Goal: Information Seeking & Learning: Check status

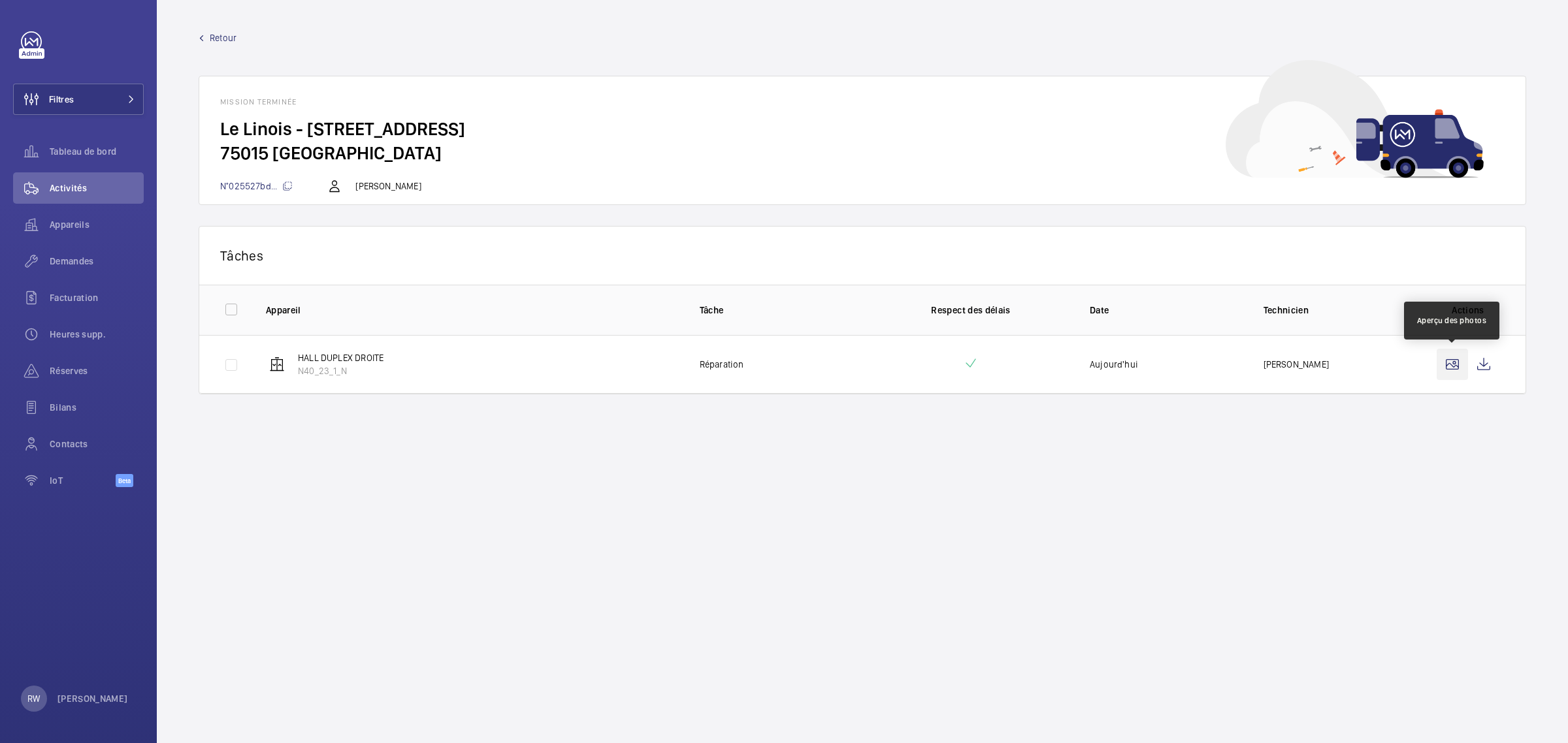
click at [1455, 361] on wm-front-icon-button at bounding box center [1452, 364] width 31 height 31
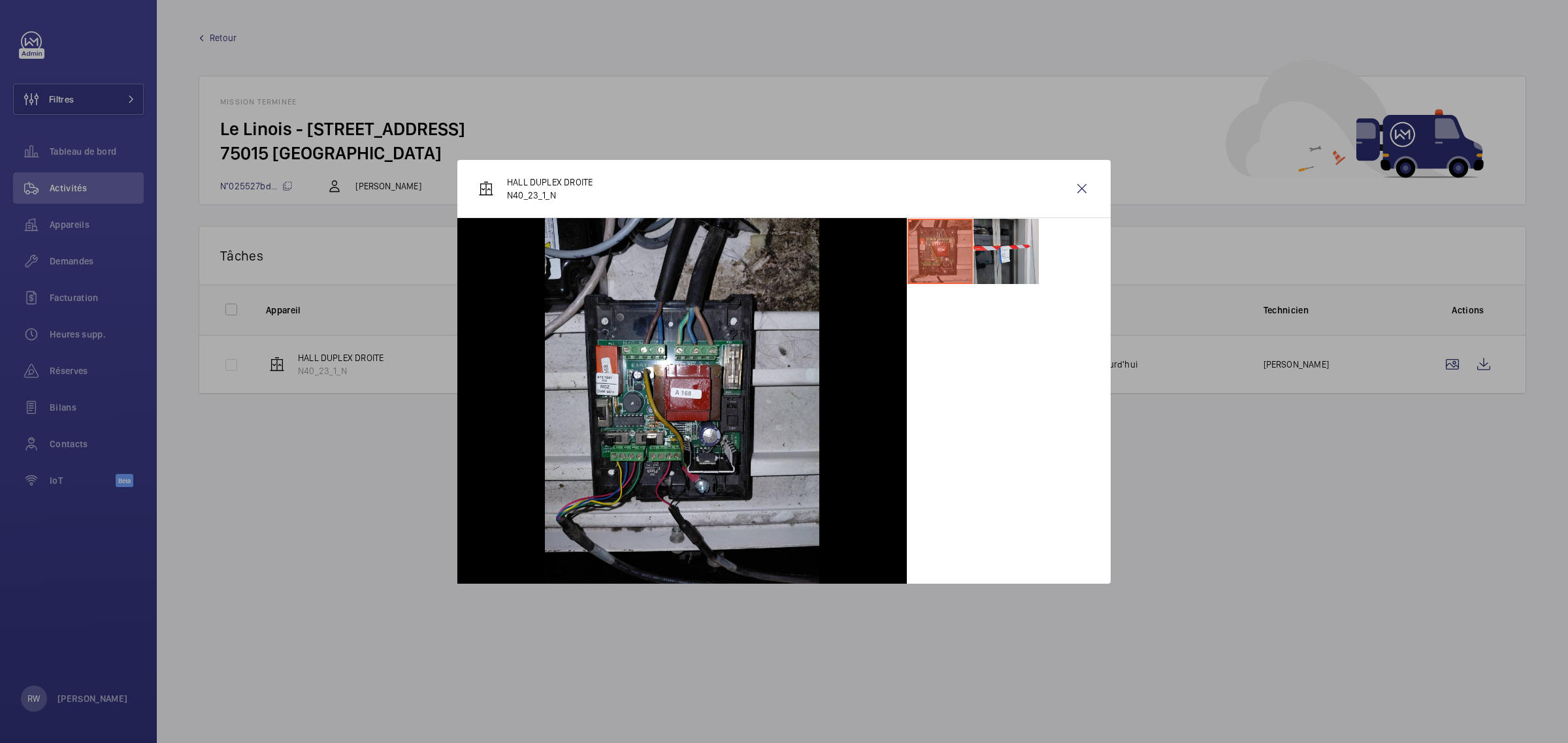
click at [992, 244] on li at bounding box center [1006, 251] width 65 height 65
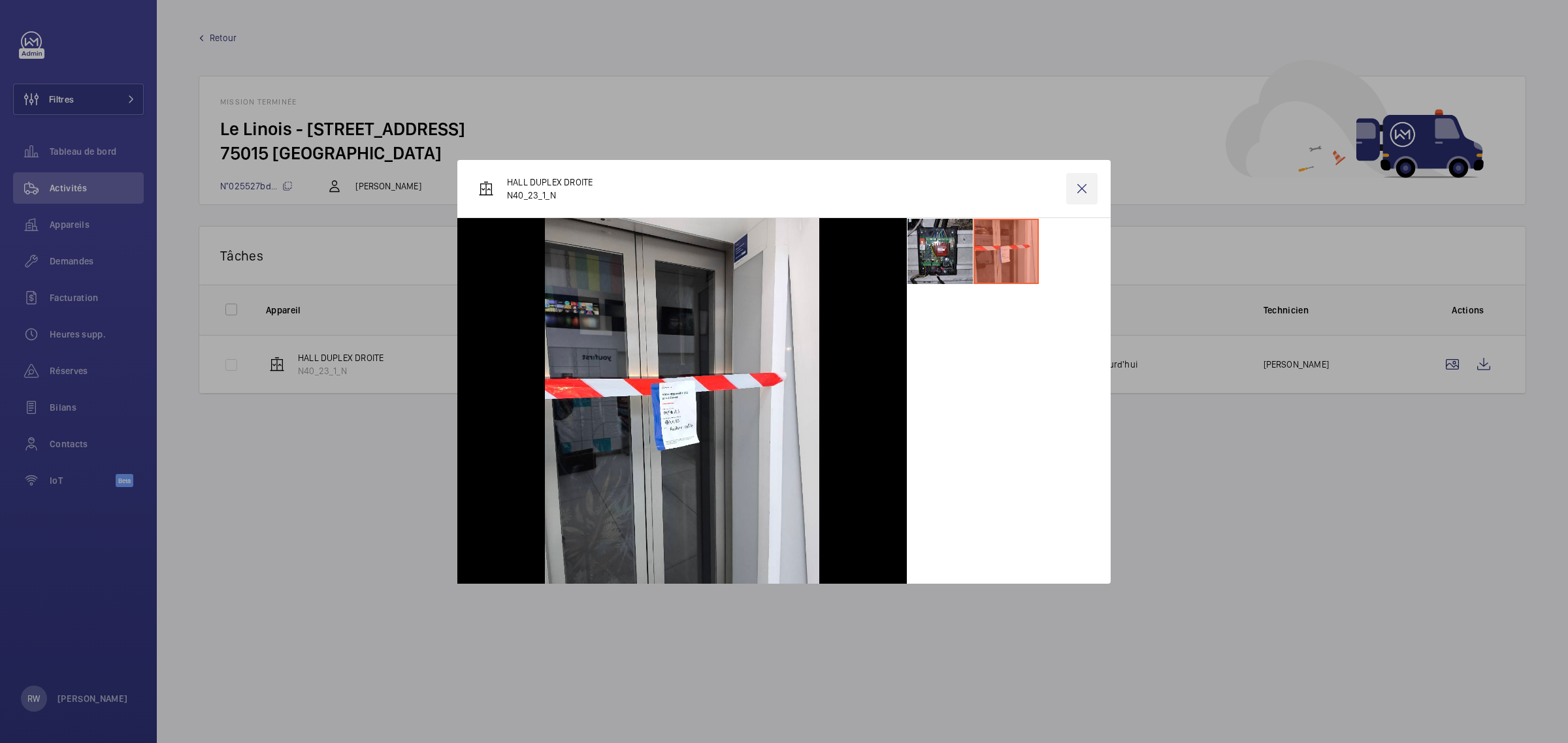
click at [1073, 185] on wm-front-icon-button at bounding box center [1082, 189] width 31 height 31
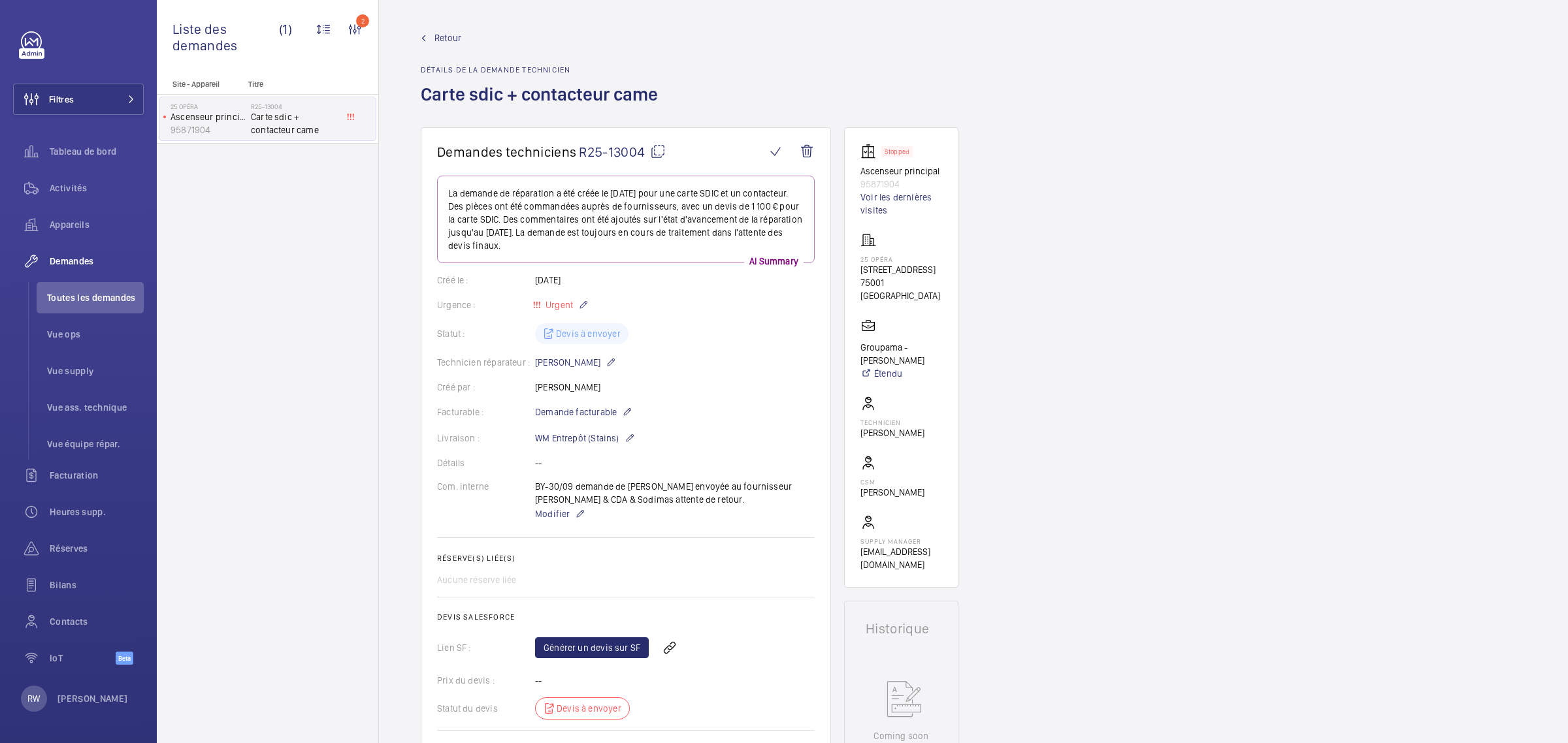
scroll to position [816, 0]
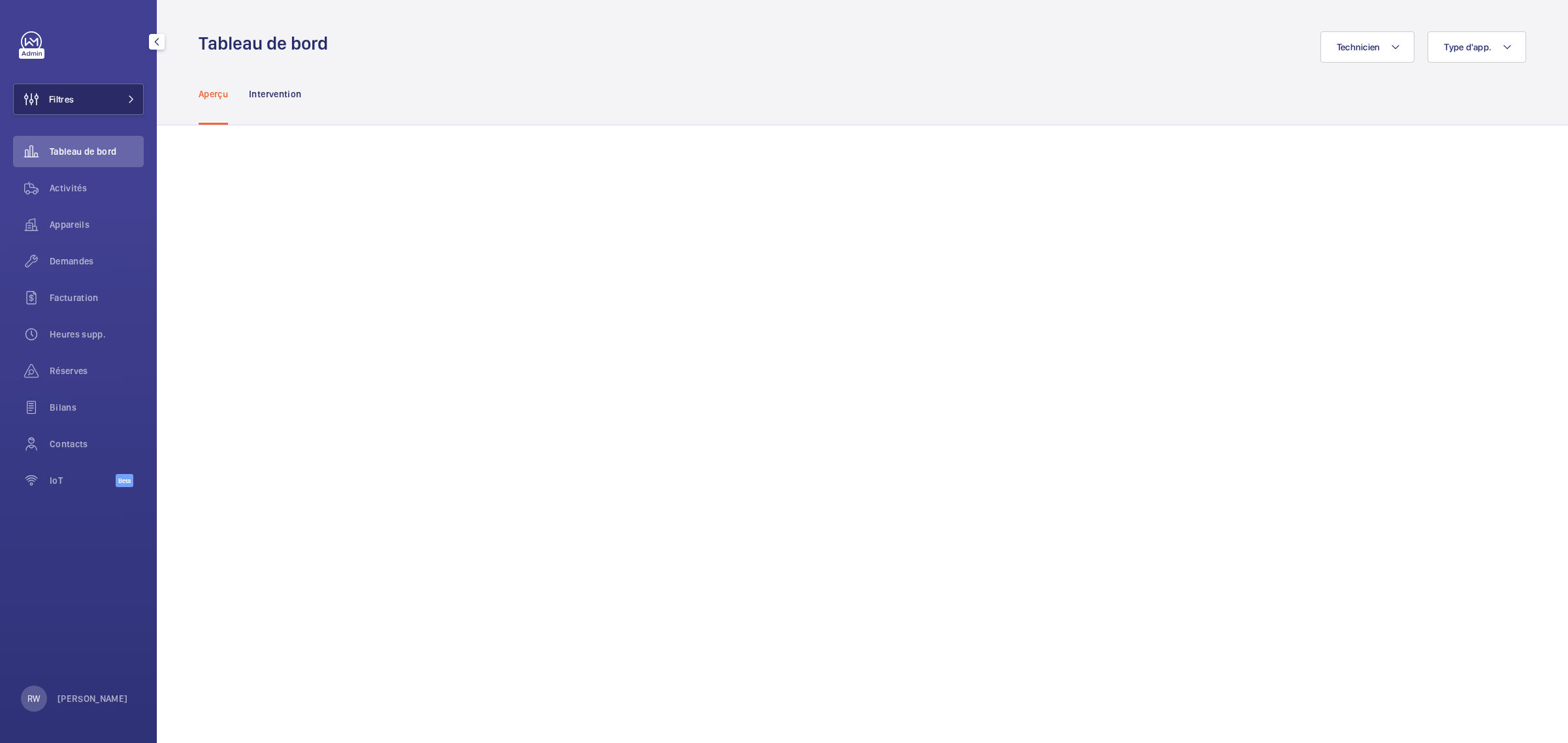
drag, startPoint x: 0, startPoint y: 0, endPoint x: 112, endPoint y: 89, distance: 143.1
click at [109, 92] on button "Filtres" at bounding box center [78, 99] width 131 height 31
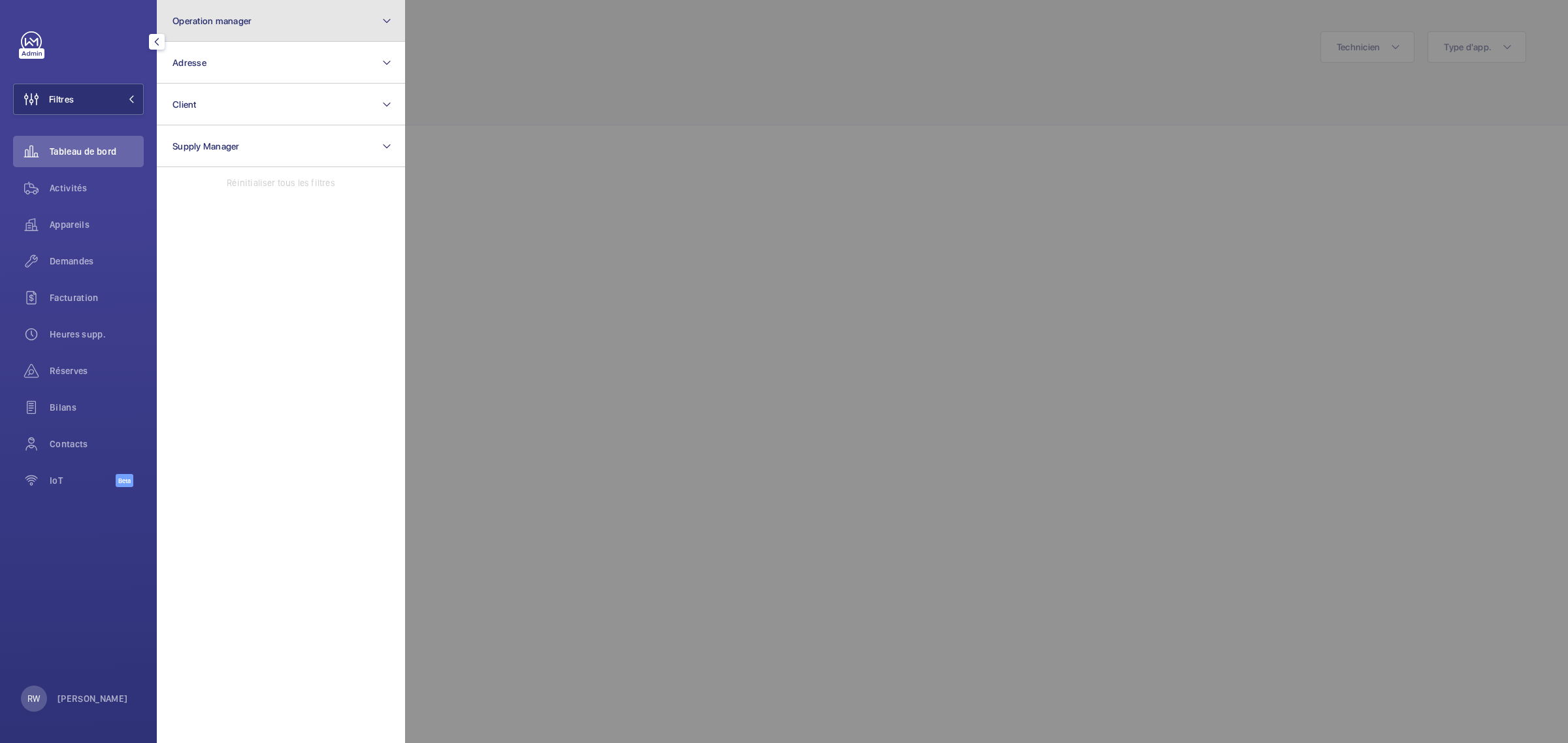
click at [265, 12] on button "Operation manager" at bounding box center [281, 21] width 248 height 42
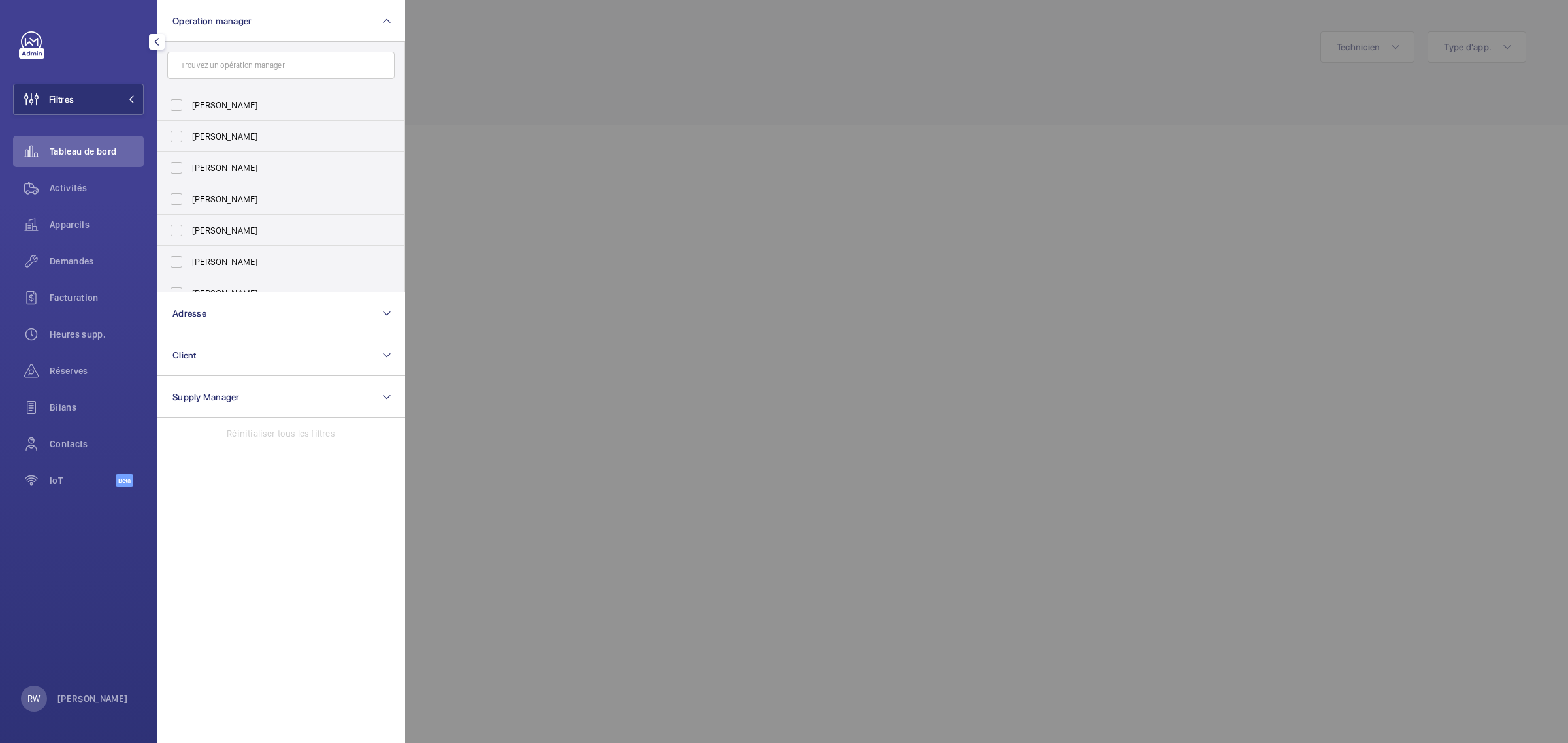
click at [749, 80] on div at bounding box center [1189, 372] width 1568 height 743
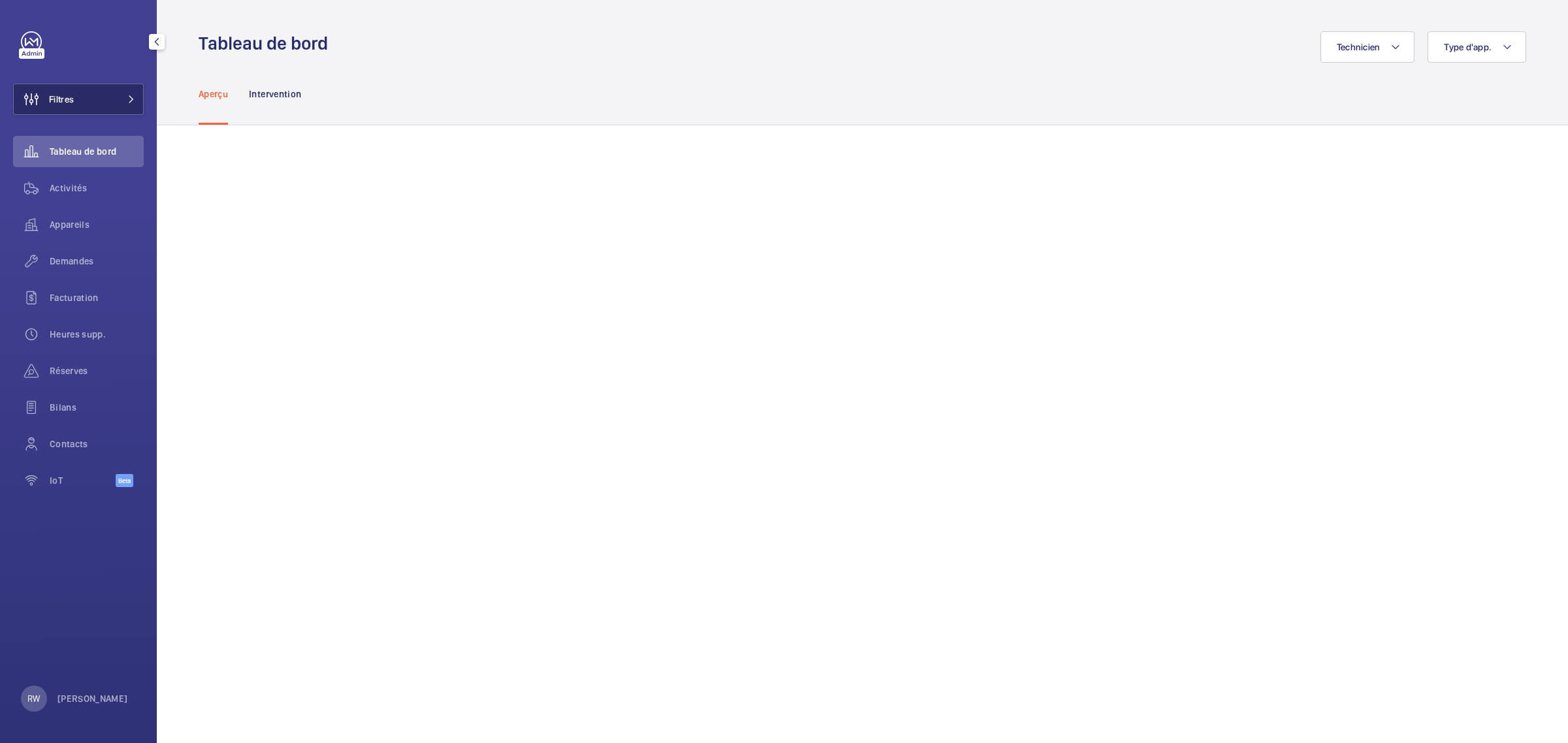
click at [116, 100] on button "Filtres" at bounding box center [78, 99] width 131 height 31
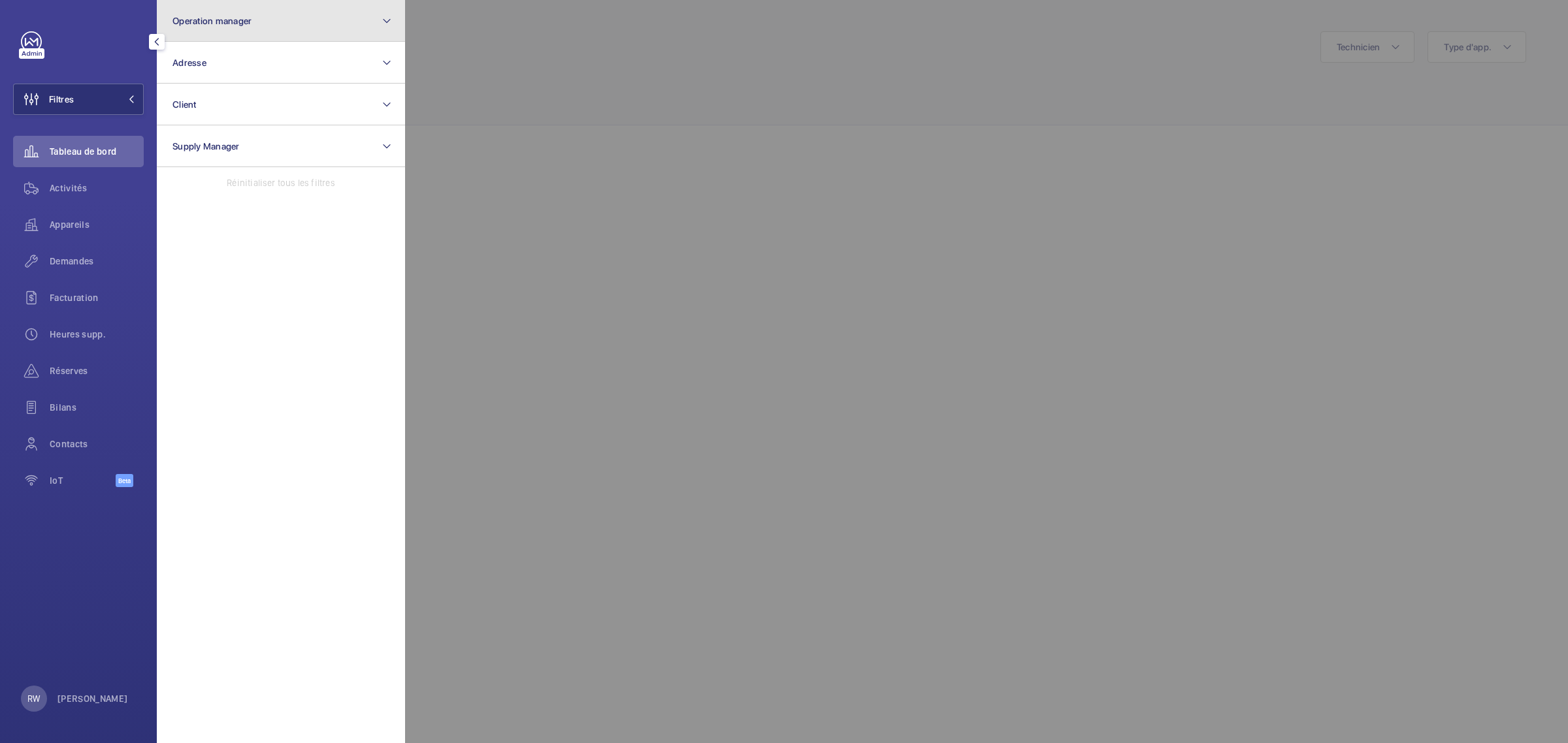
click at [209, 35] on button "Operation manager" at bounding box center [281, 21] width 248 height 42
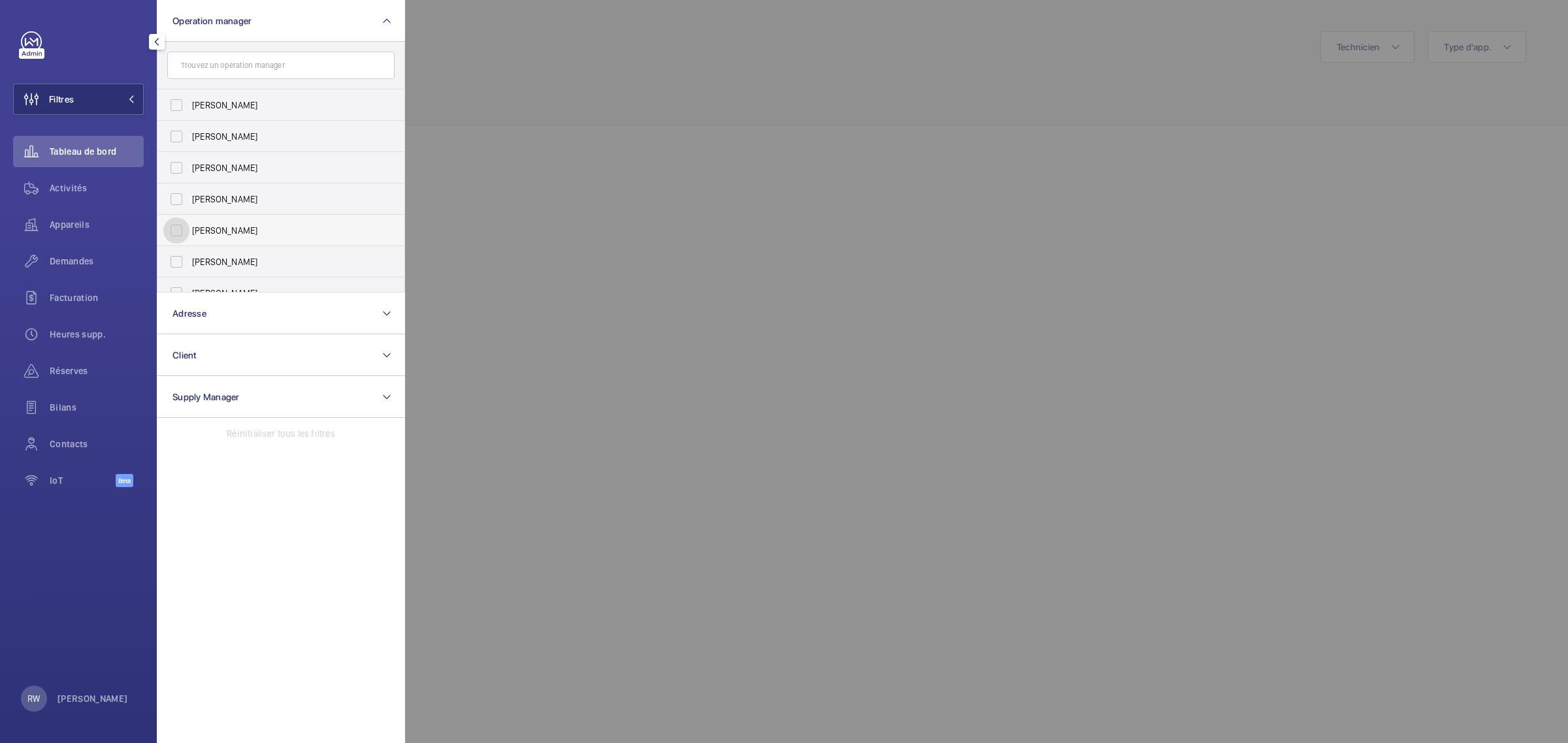
drag, startPoint x: 186, startPoint y: 227, endPoint x: 192, endPoint y: 222, distance: 7.8
click at [186, 227] on input "Caroline Diallo" at bounding box center [176, 230] width 26 height 26
checkbox input "true"
click at [723, 78] on div at bounding box center [1189, 372] width 1568 height 743
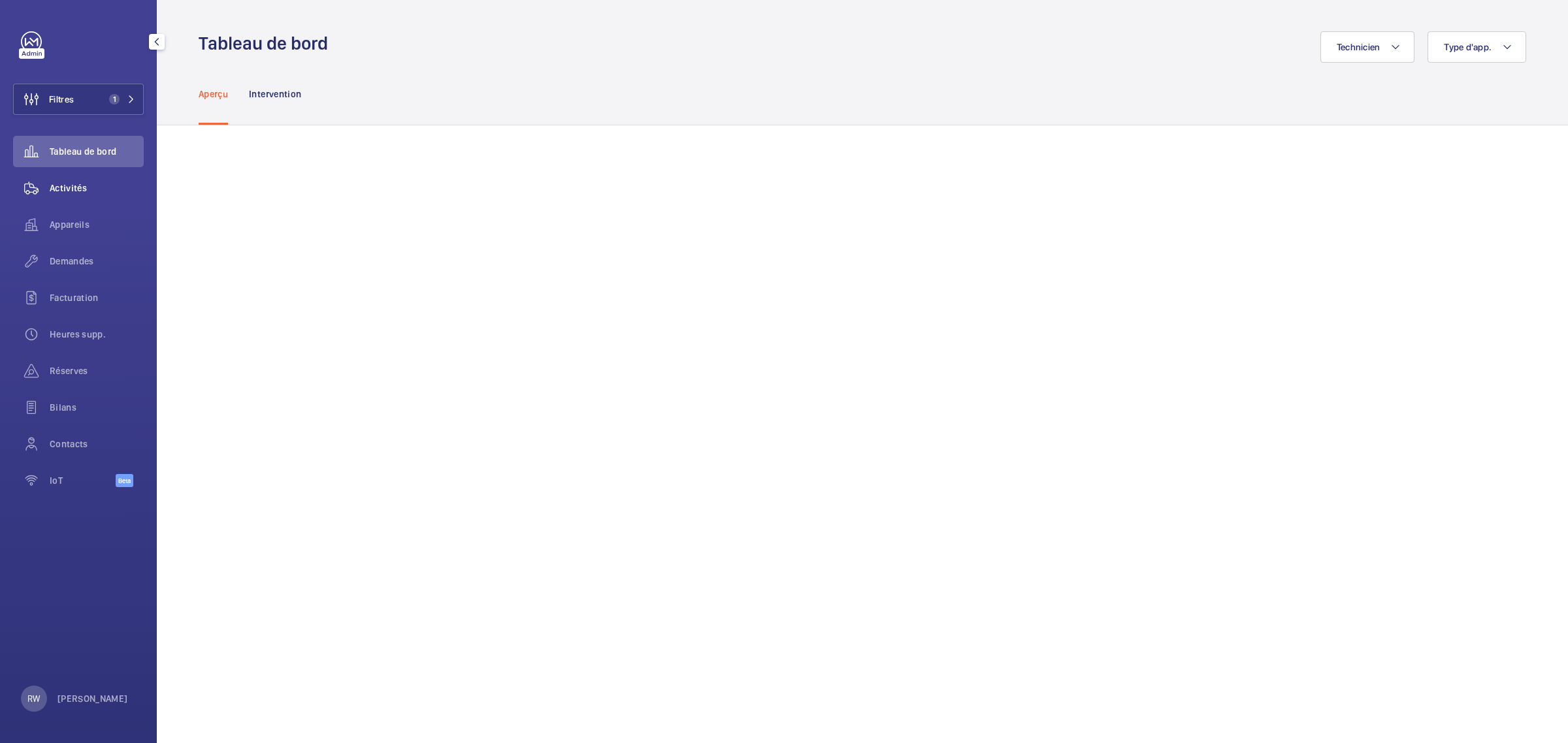
click at [73, 183] on span "Activités" at bounding box center [96, 187] width 94 height 13
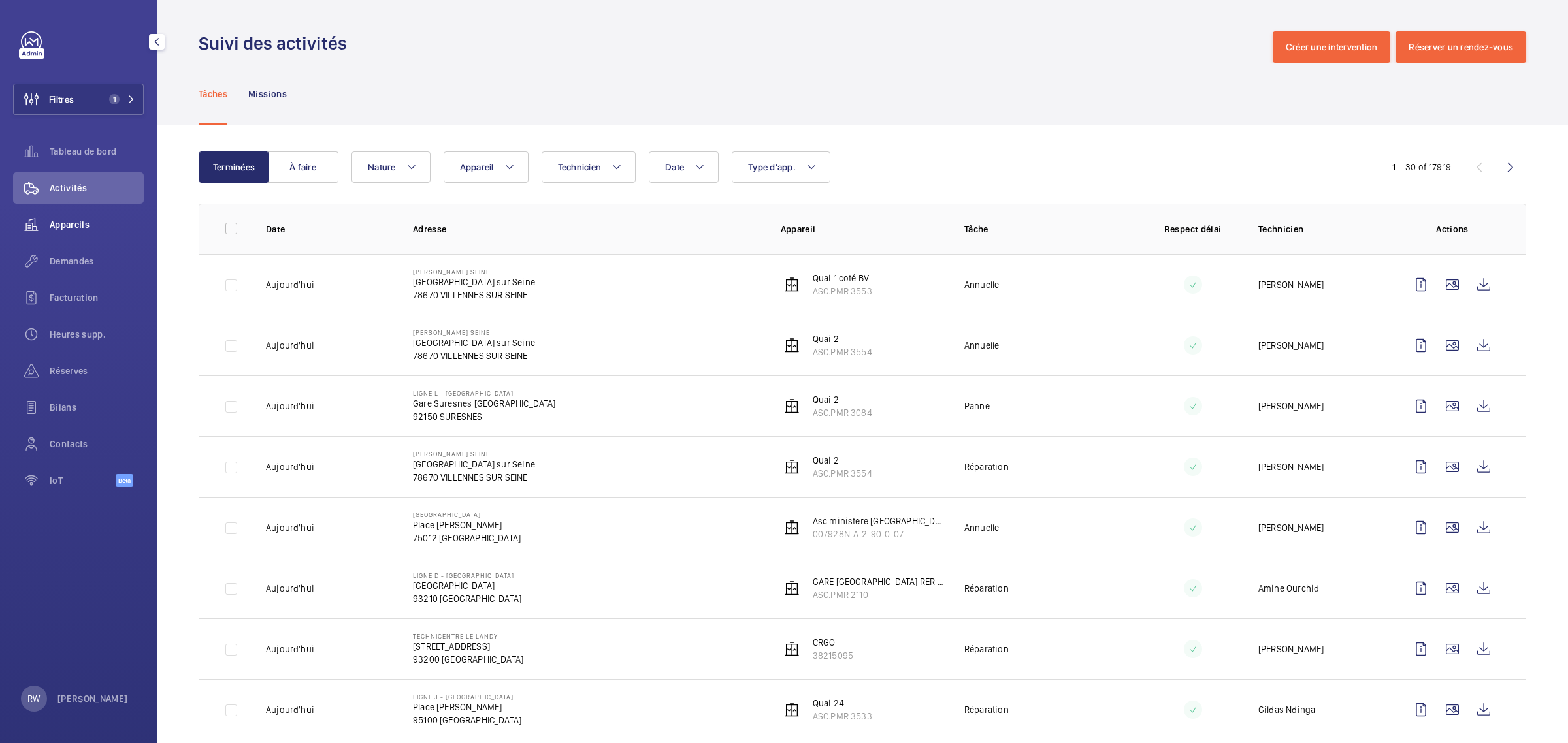
click at [93, 227] on span "Appareils" at bounding box center [96, 224] width 94 height 13
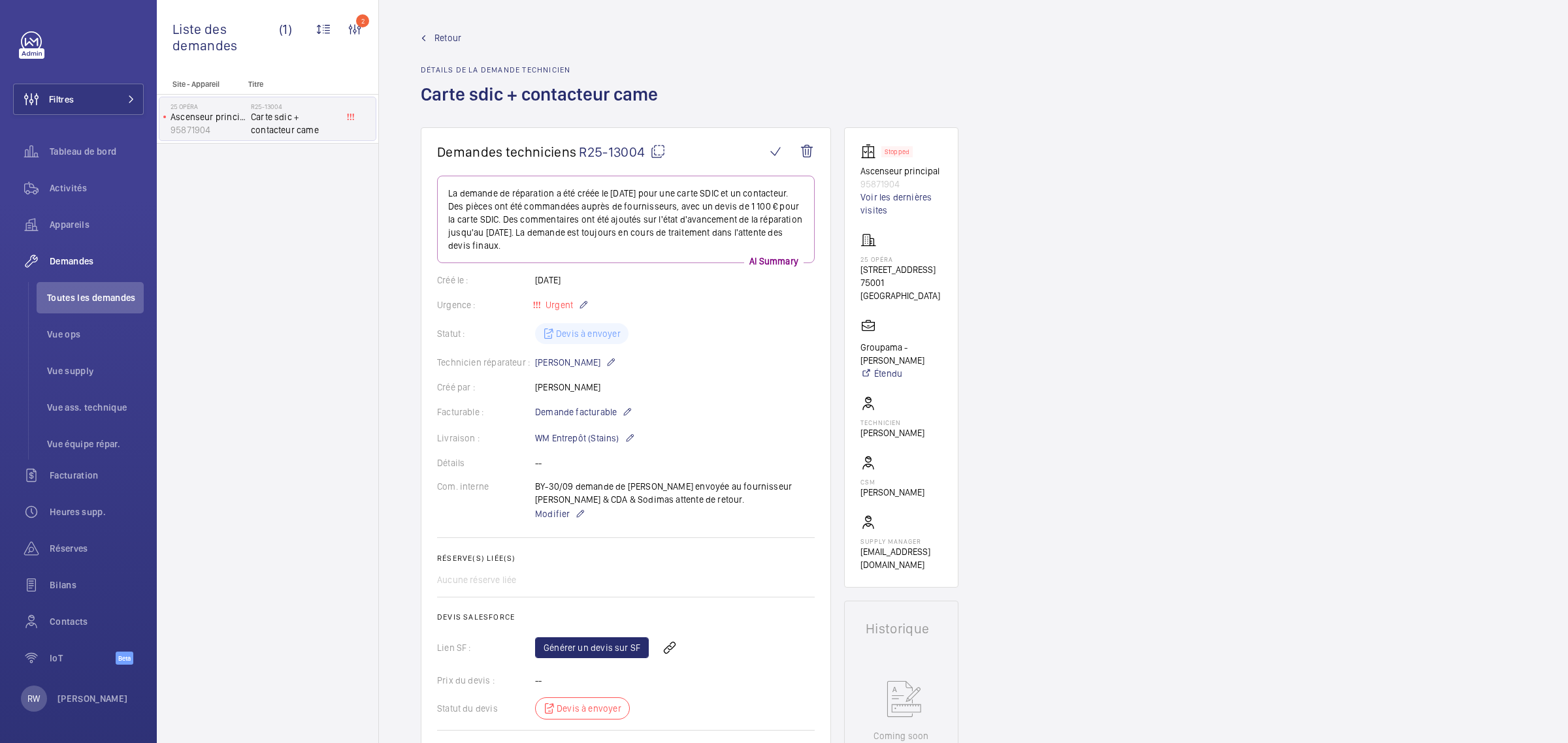
scroll to position [816, 0]
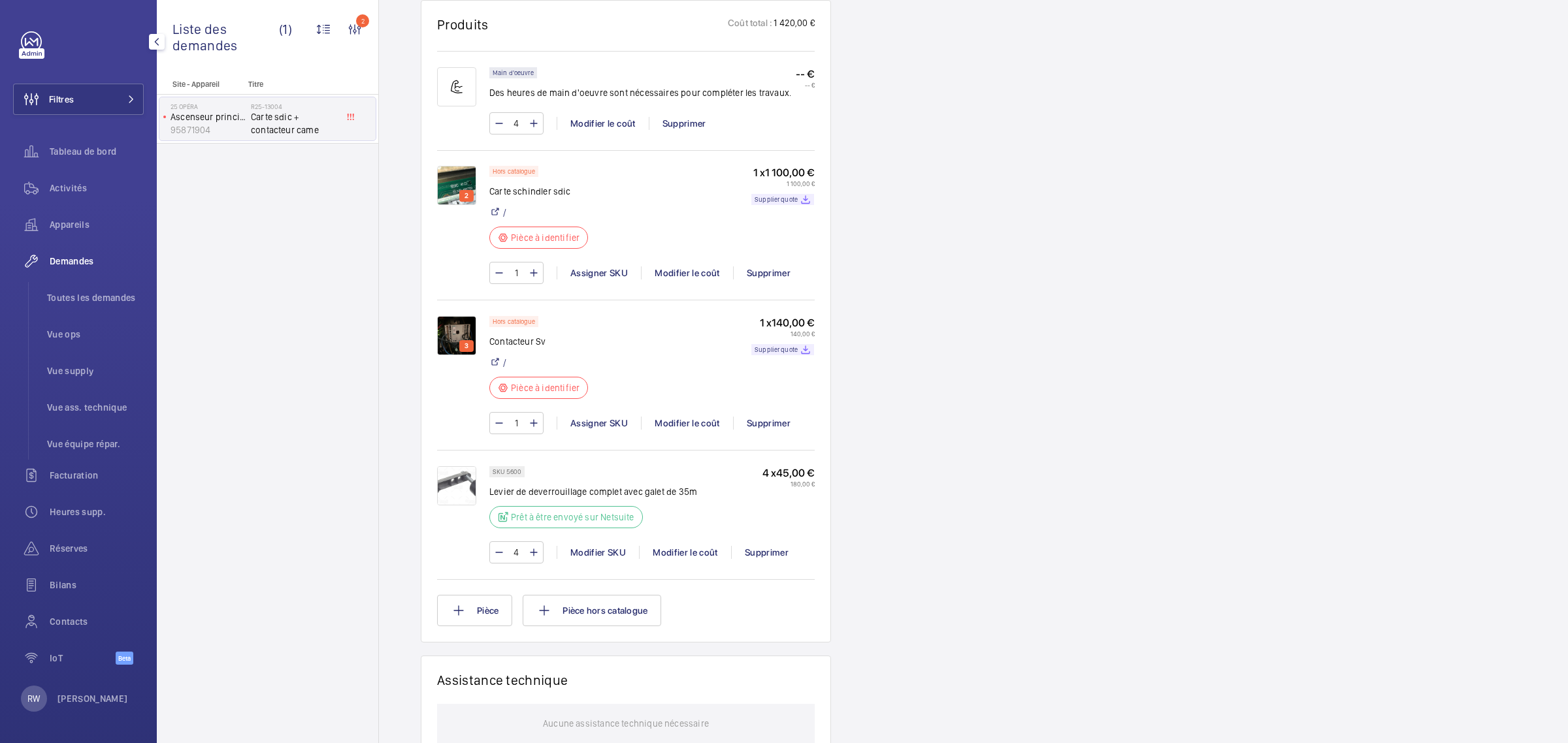
click at [75, 82] on div "Filtres Tableau de bord Activités Appareils Demandes Toutes les demandes Vue op…" at bounding box center [78, 355] width 131 height 648
click at [95, 105] on button "Filtres" at bounding box center [78, 99] width 131 height 31
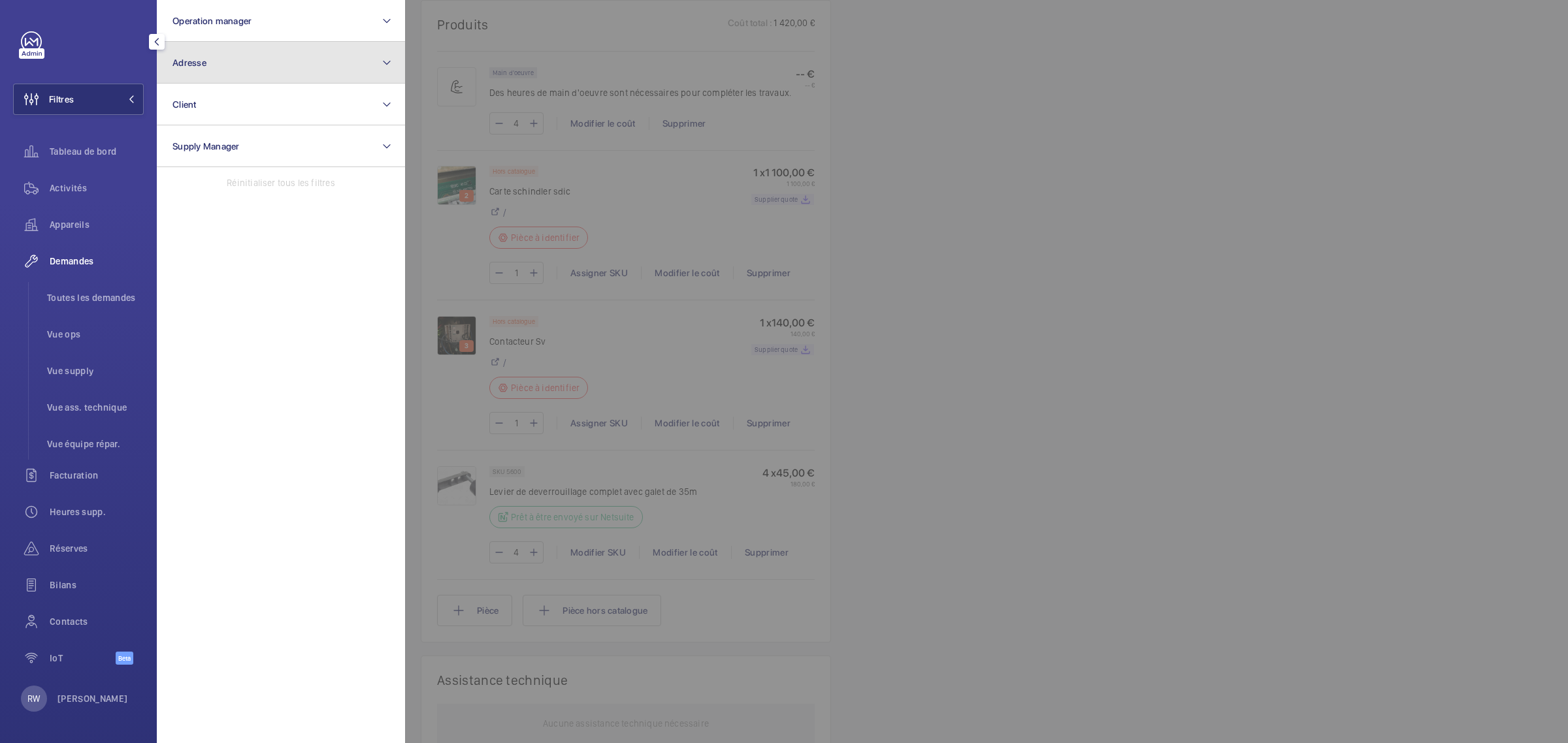
click at [194, 58] on span "Adresse" at bounding box center [190, 62] width 34 height 10
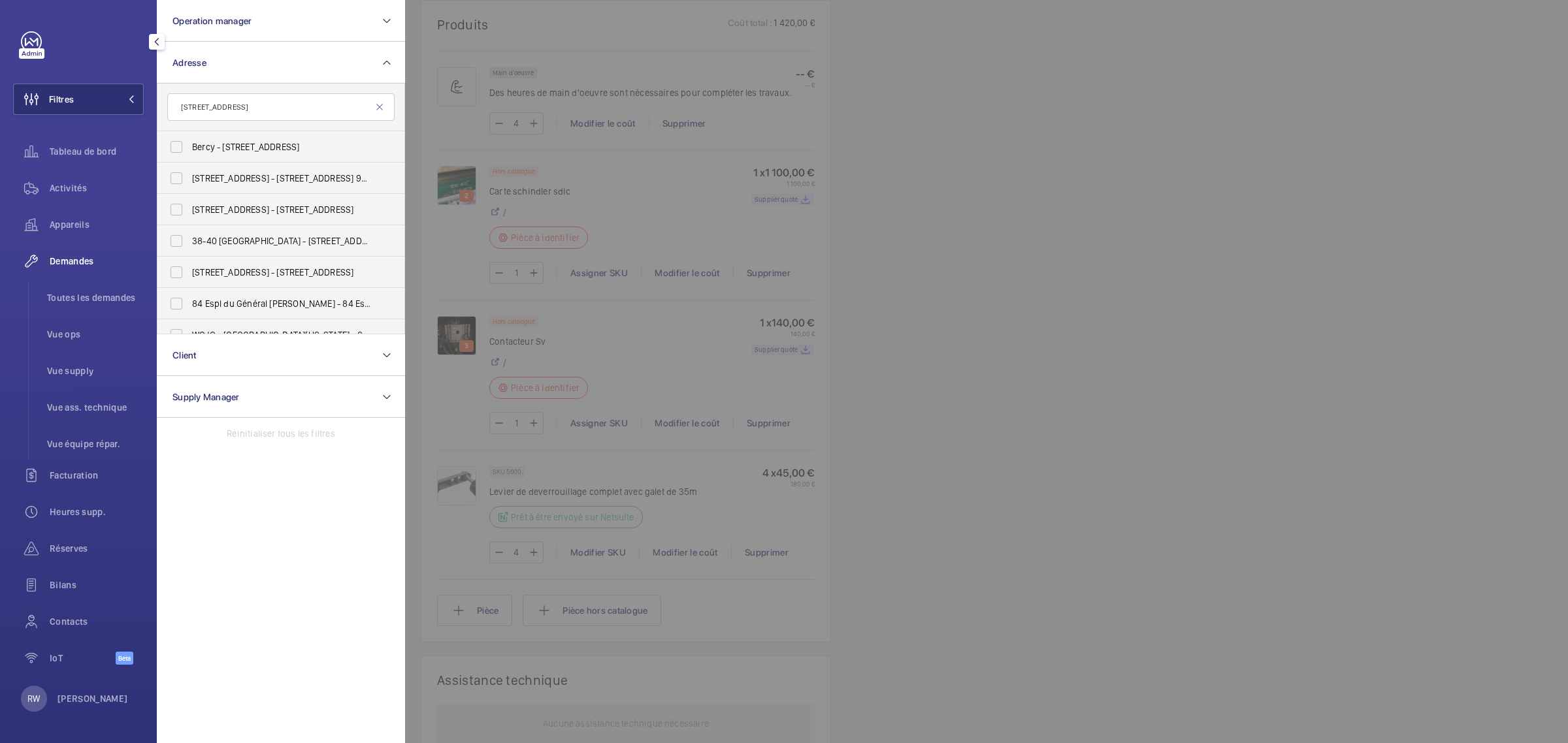
type input "63 BOULEVARD LEFEBVRE"
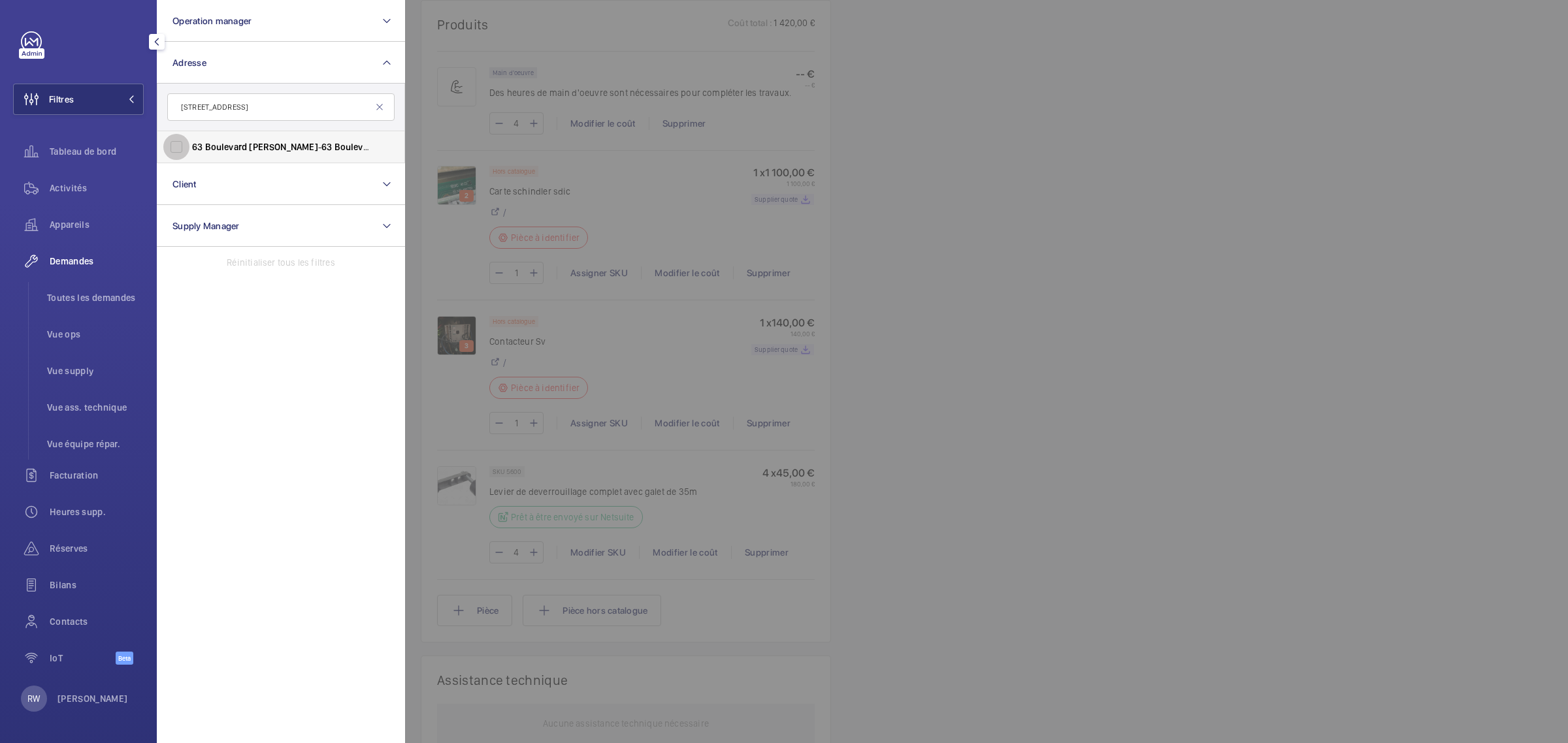
click at [177, 142] on input "63 Boulevard Lefebvre - 63 Boulevard Lefebvre , 75015 PARIS, PARIS 75015" at bounding box center [176, 147] width 26 height 26
checkbox input "true"
click at [1029, 172] on div at bounding box center [1189, 372] width 1568 height 743
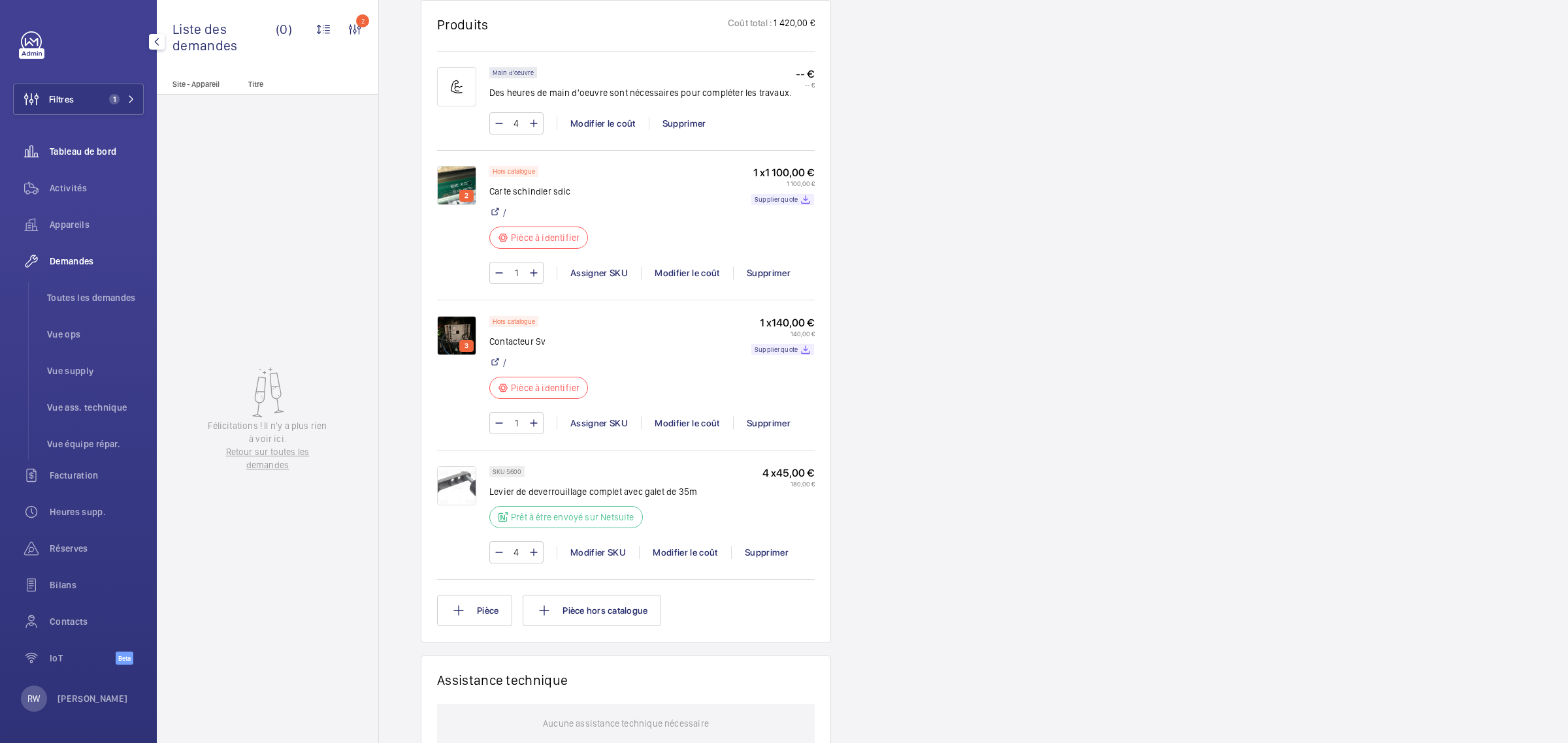
click at [102, 154] on span "Tableau de bord" at bounding box center [96, 151] width 94 height 13
